Goal: Information Seeking & Learning: Learn about a topic

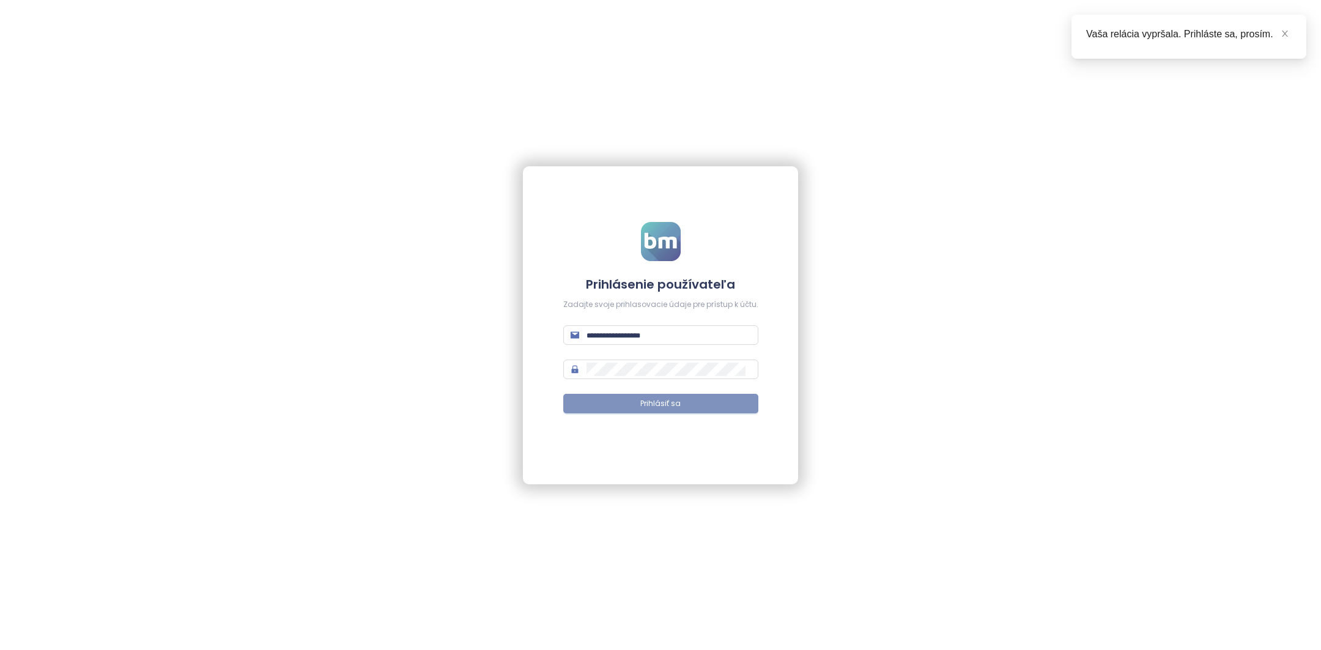
type input "**********"
click at [622, 409] on button "Prihlásiť sa" at bounding box center [660, 404] width 195 height 20
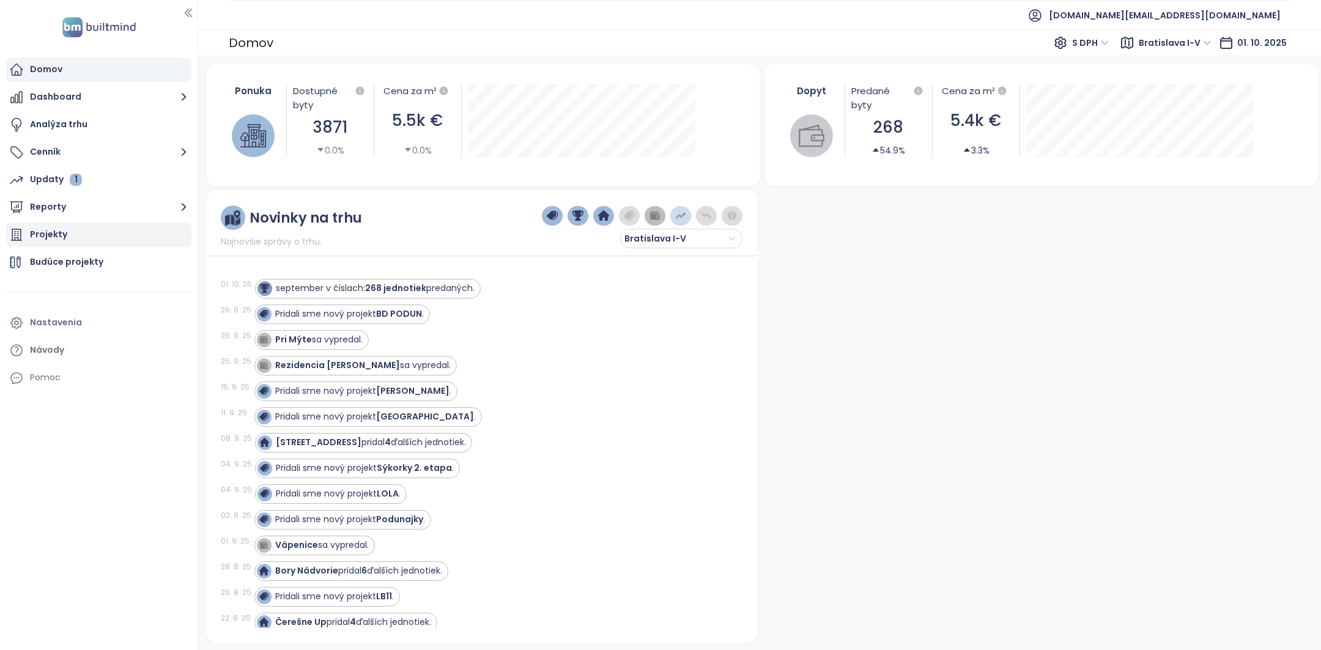
click at [100, 227] on div "Projekty" at bounding box center [98, 235] width 185 height 24
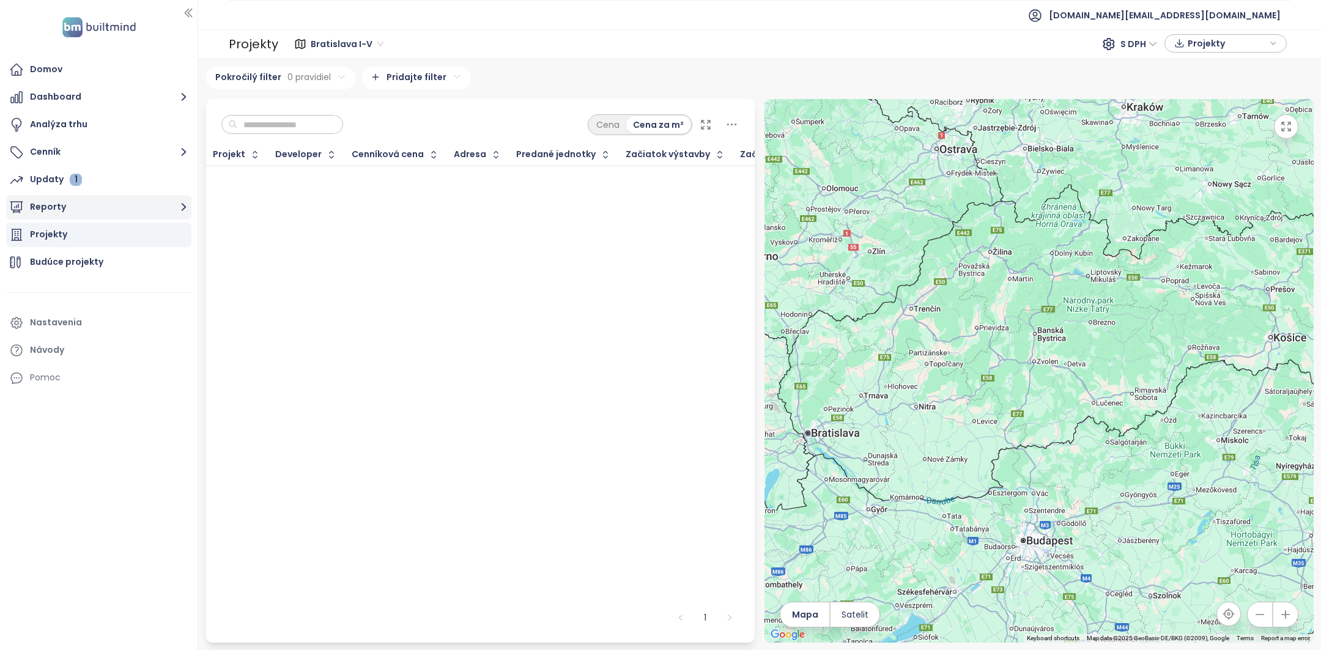
click at [102, 202] on button "Reporty" at bounding box center [98, 207] width 185 height 24
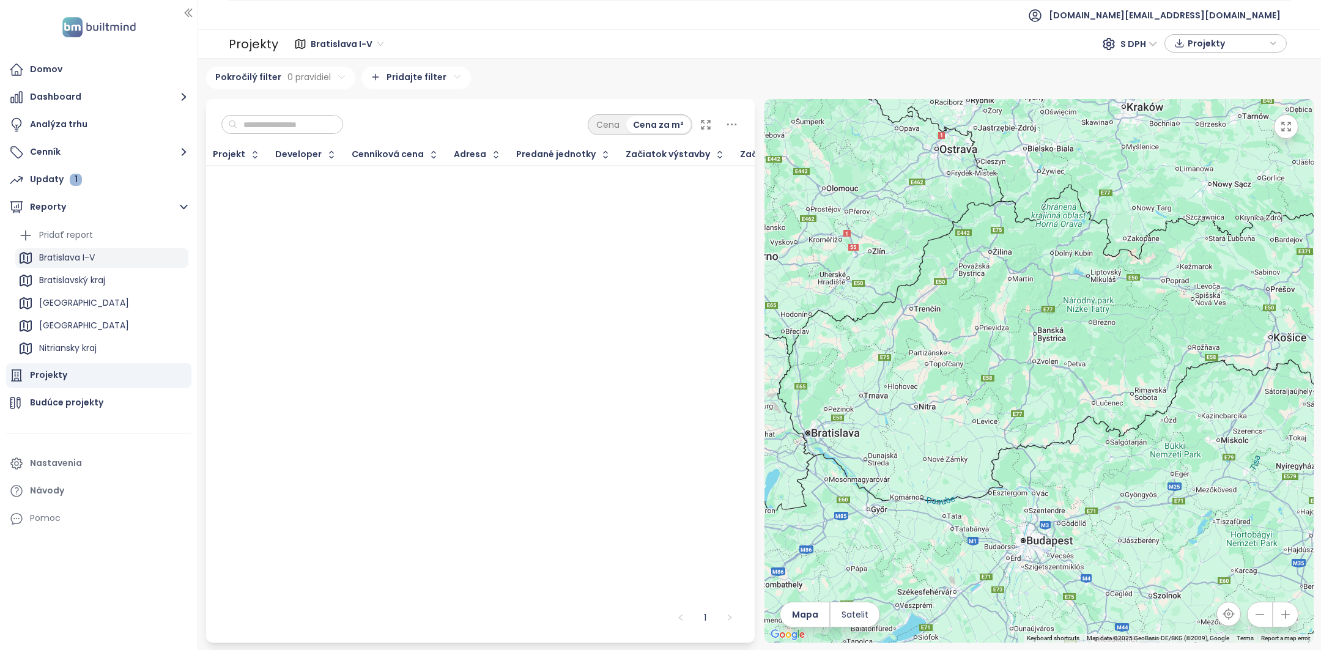
click at [123, 257] on div "Bratislava I-V" at bounding box center [101, 258] width 173 height 20
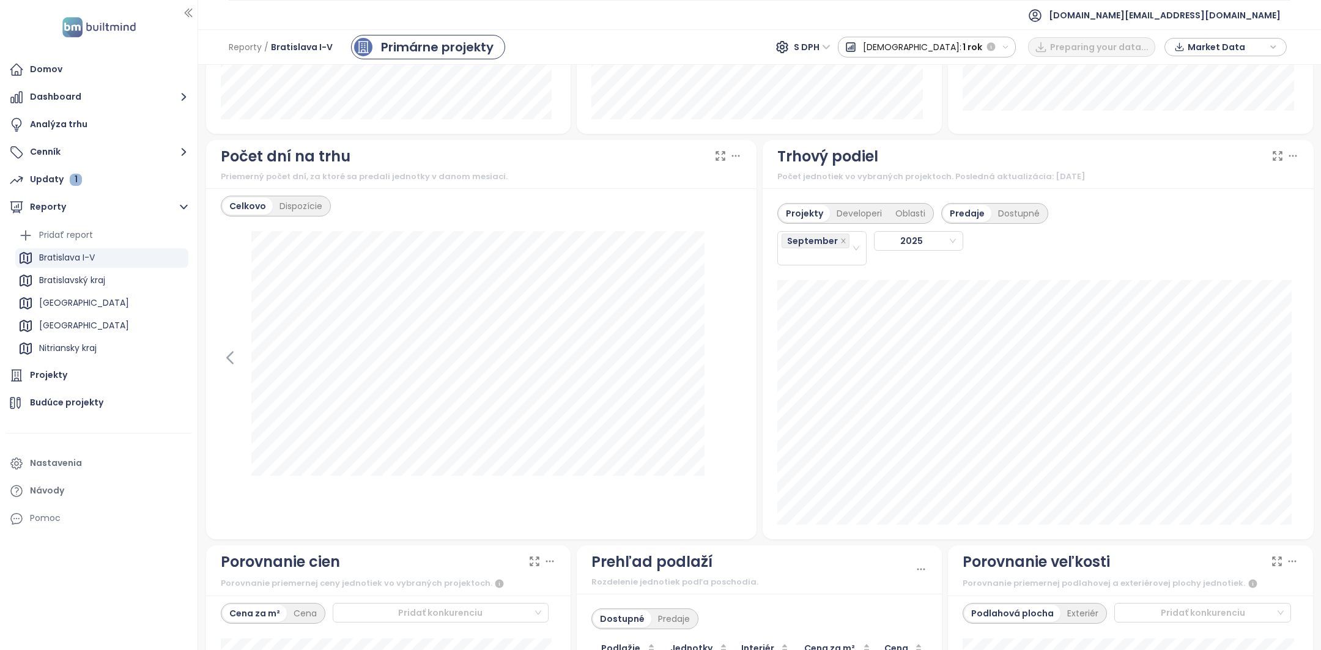
scroll to position [1030, 0]
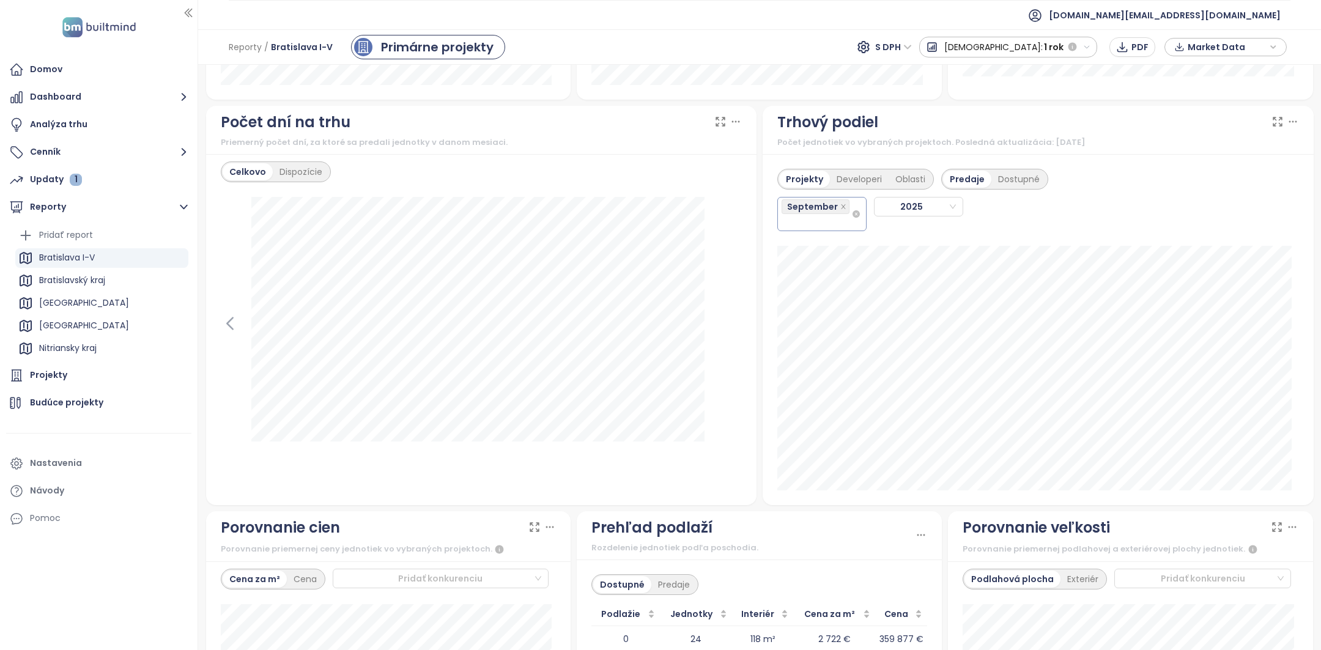
click at [813, 226] on div "September" at bounding box center [817, 214] width 70 height 32
click at [819, 372] on div "August" at bounding box center [815, 368] width 69 height 13
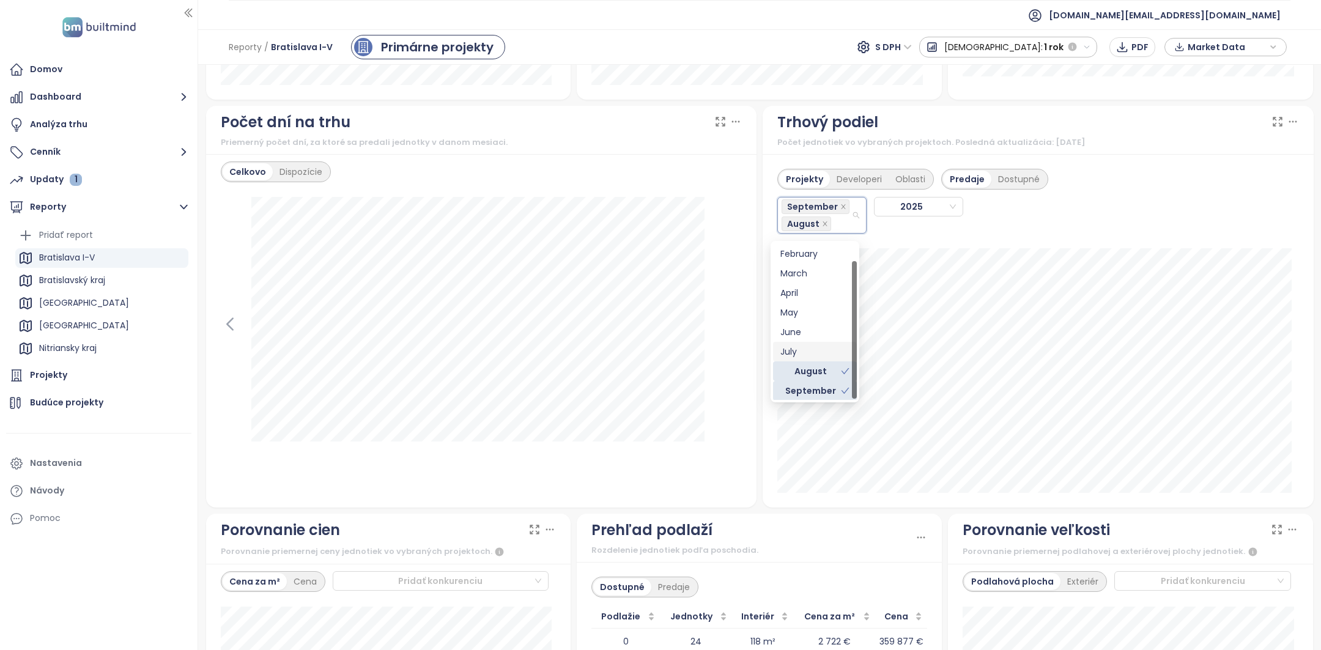
click at [815, 348] on div "July" at bounding box center [815, 351] width 69 height 13
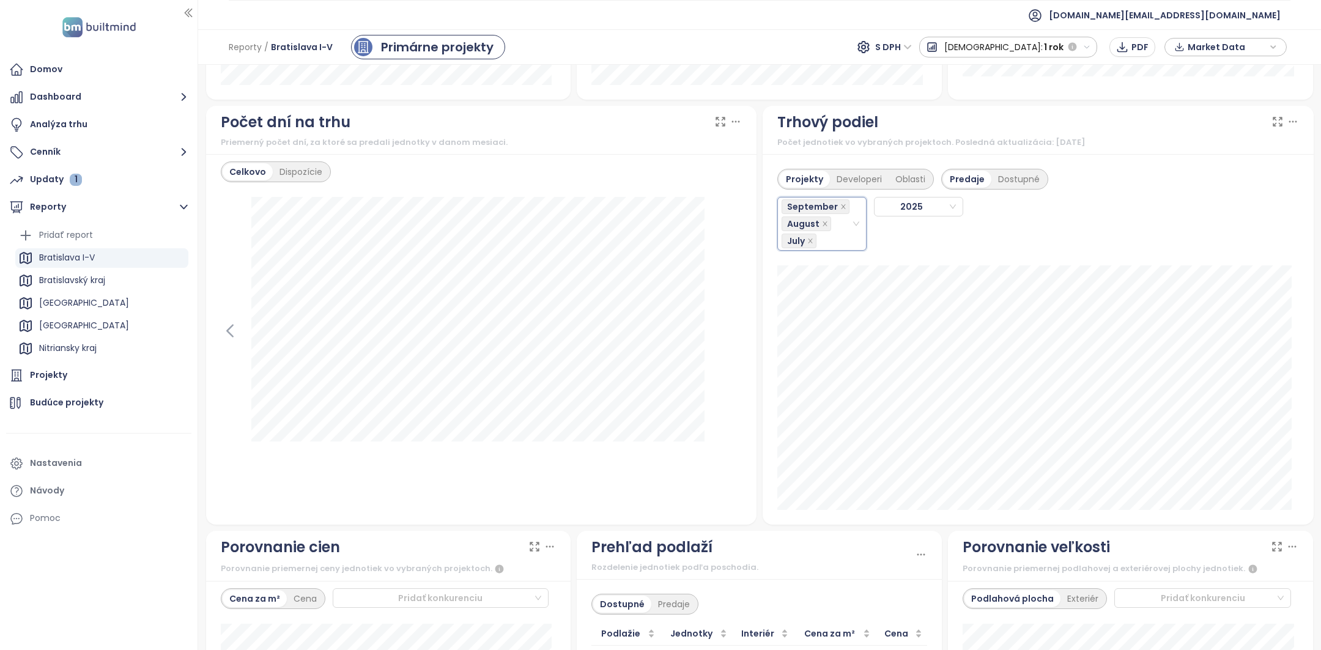
click at [1050, 134] on div "Trhový podiel" at bounding box center [1039, 122] width 522 height 23
click at [841, 173] on div "Projekty Developeri Oblasti" at bounding box center [856, 179] width 157 height 21
click at [844, 178] on div "Developeri" at bounding box center [859, 179] width 59 height 17
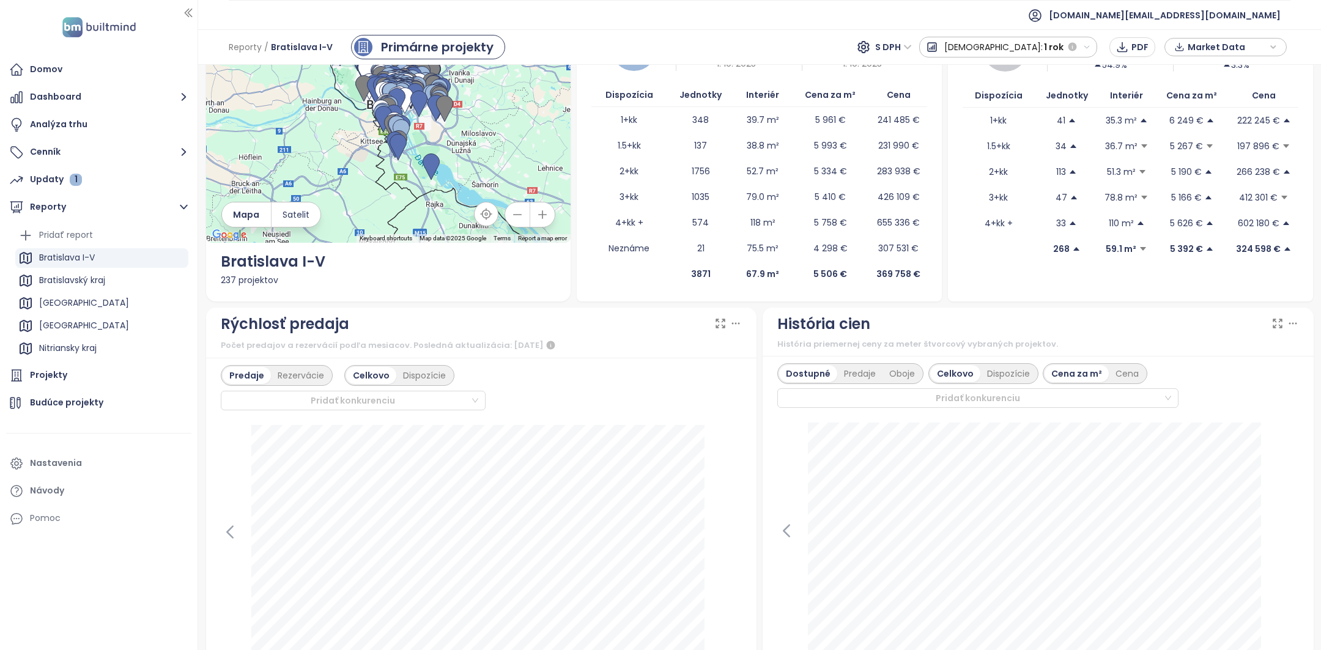
scroll to position [89, 0]
click at [306, 215] on span "Satelit" at bounding box center [296, 213] width 27 height 13
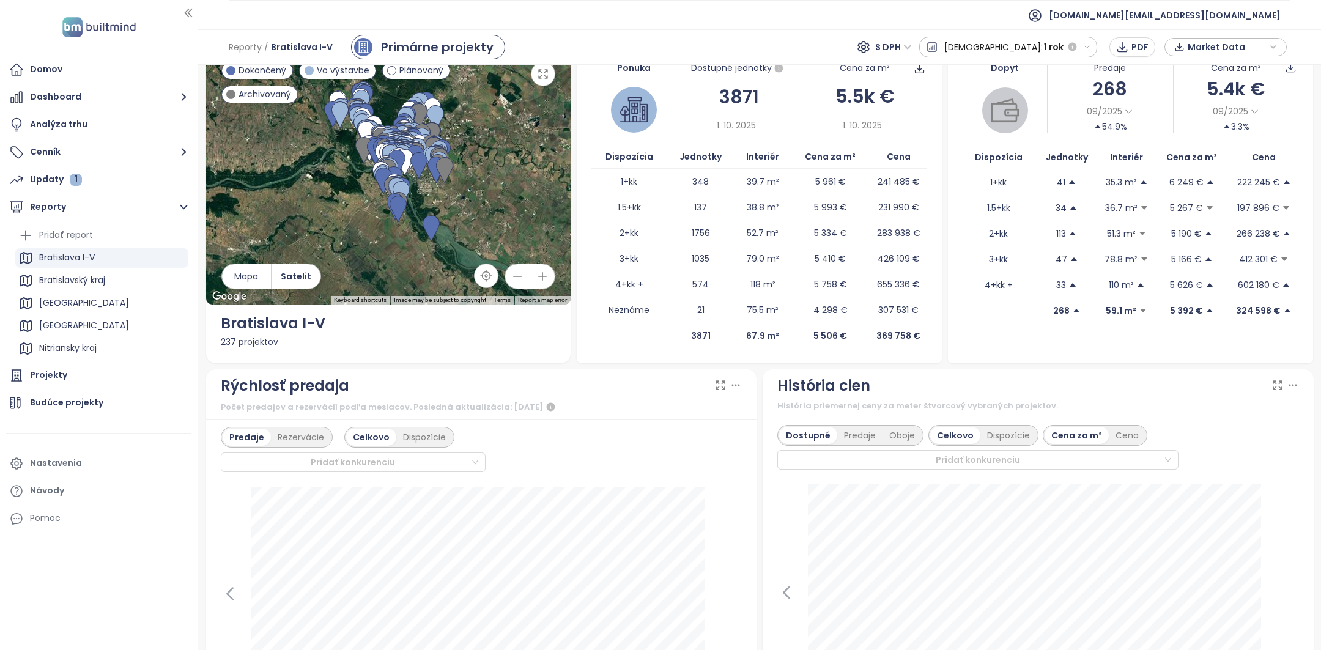
scroll to position [0, 0]
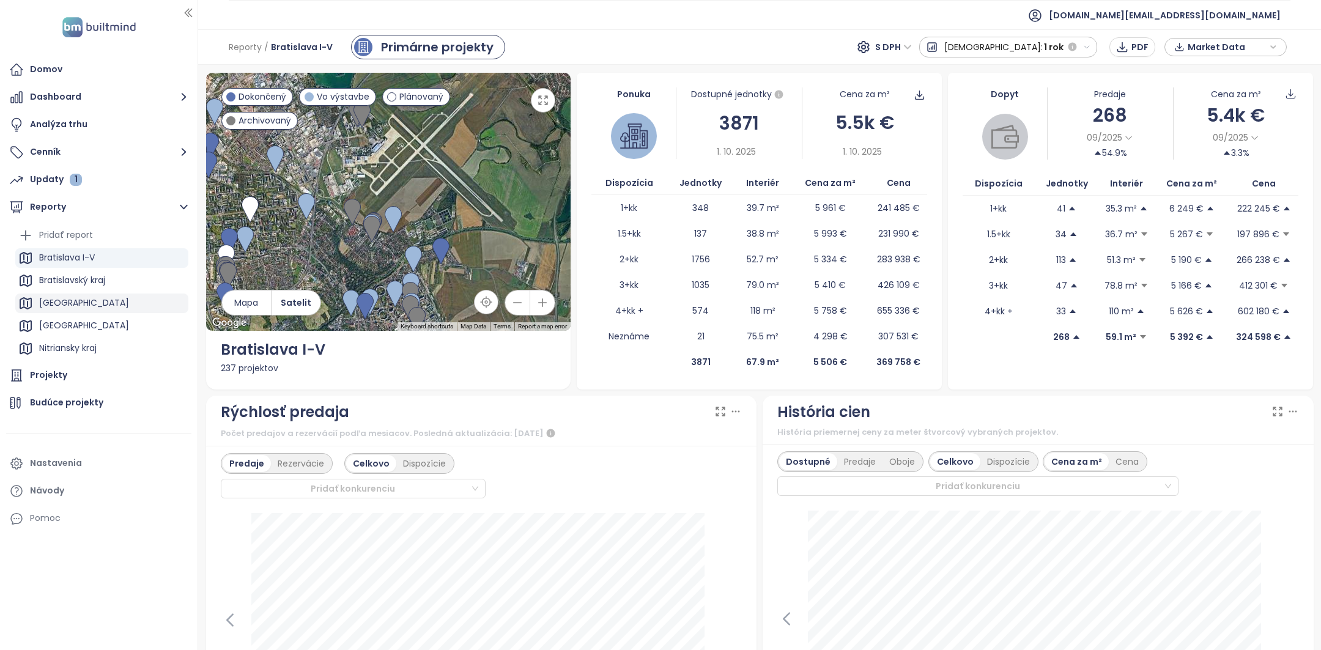
click at [91, 311] on div "[GEOGRAPHIC_DATA]" at bounding box center [101, 304] width 173 height 20
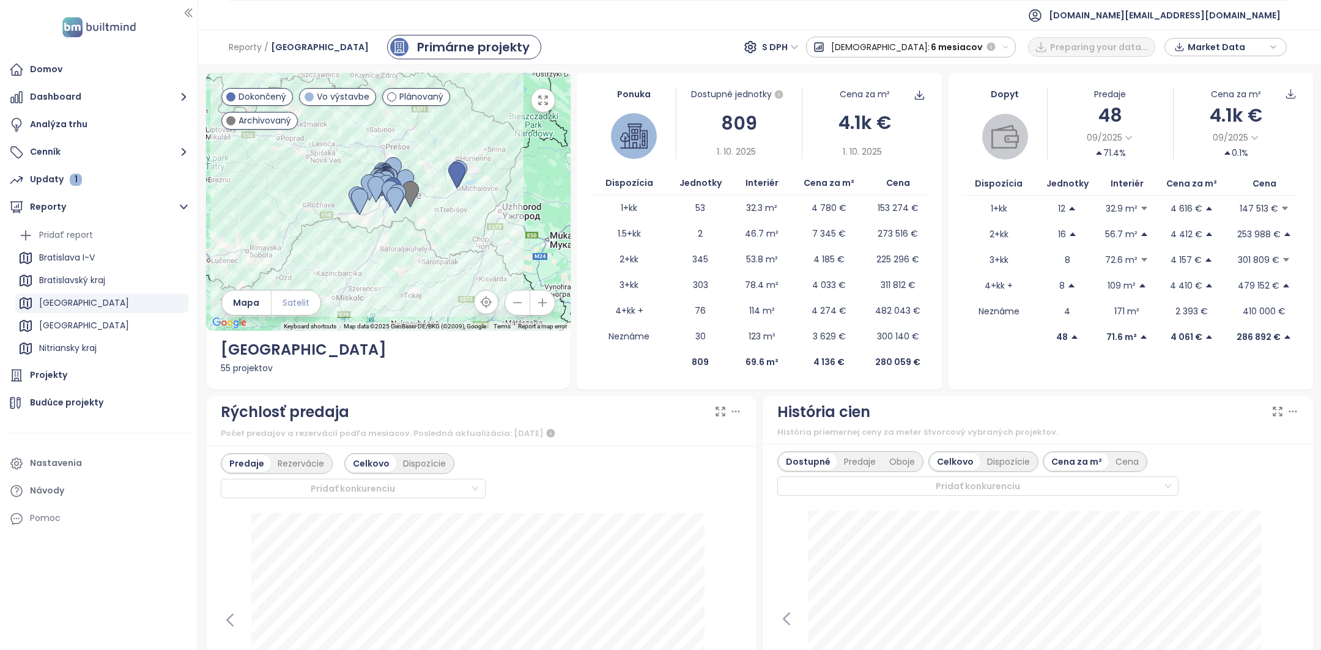
click at [286, 300] on span "Satelit" at bounding box center [296, 302] width 27 height 13
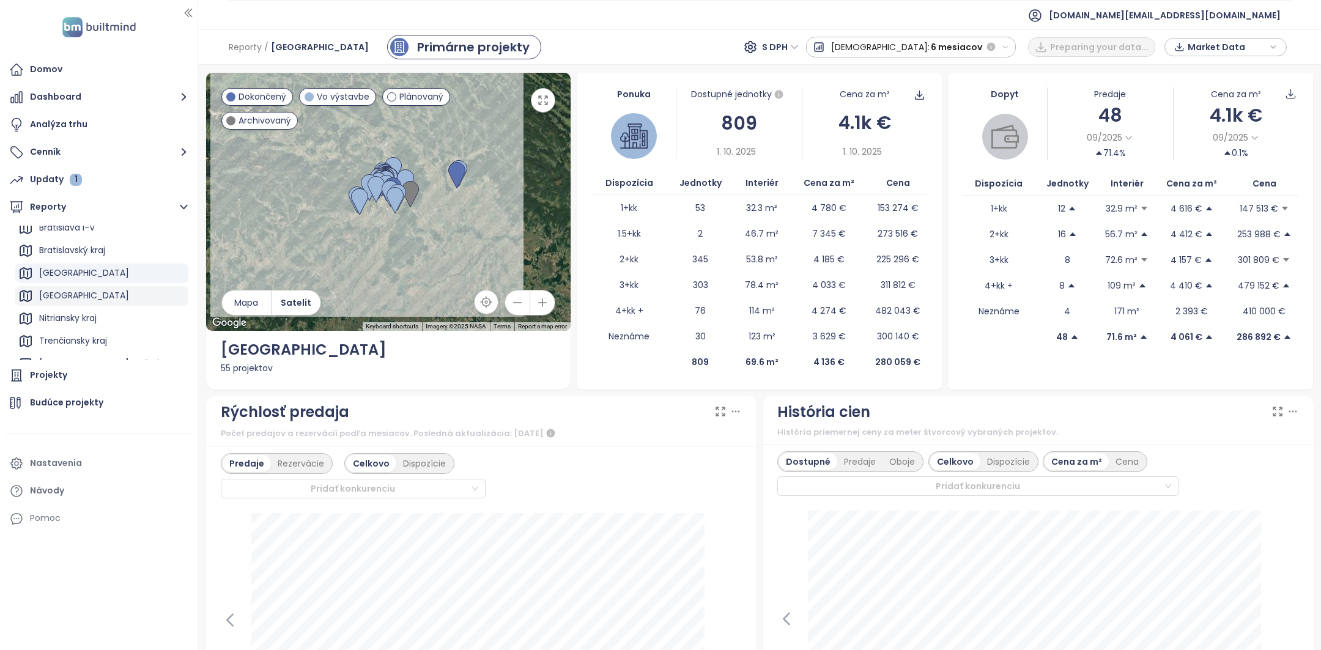
scroll to position [48, 0]
click at [83, 316] on div "Trenčiansky kraj" at bounding box center [73, 323] width 68 height 15
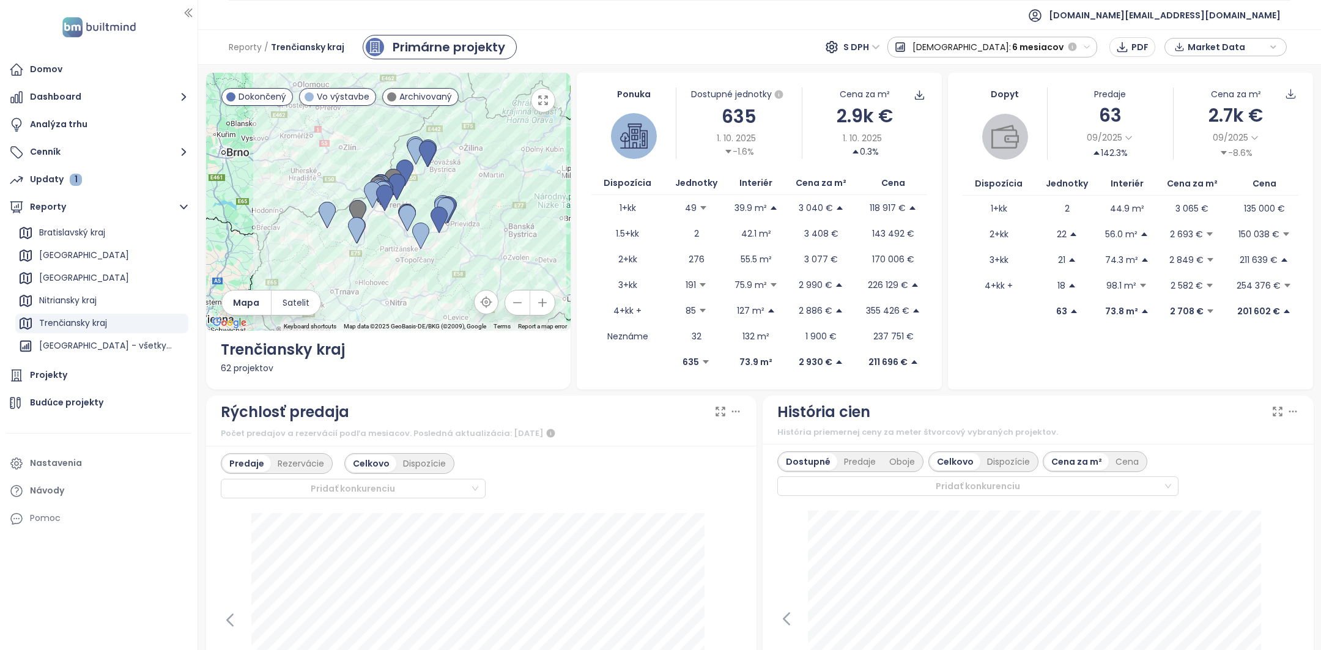
scroll to position [202, 0]
